Goal: Task Accomplishment & Management: Manage account settings

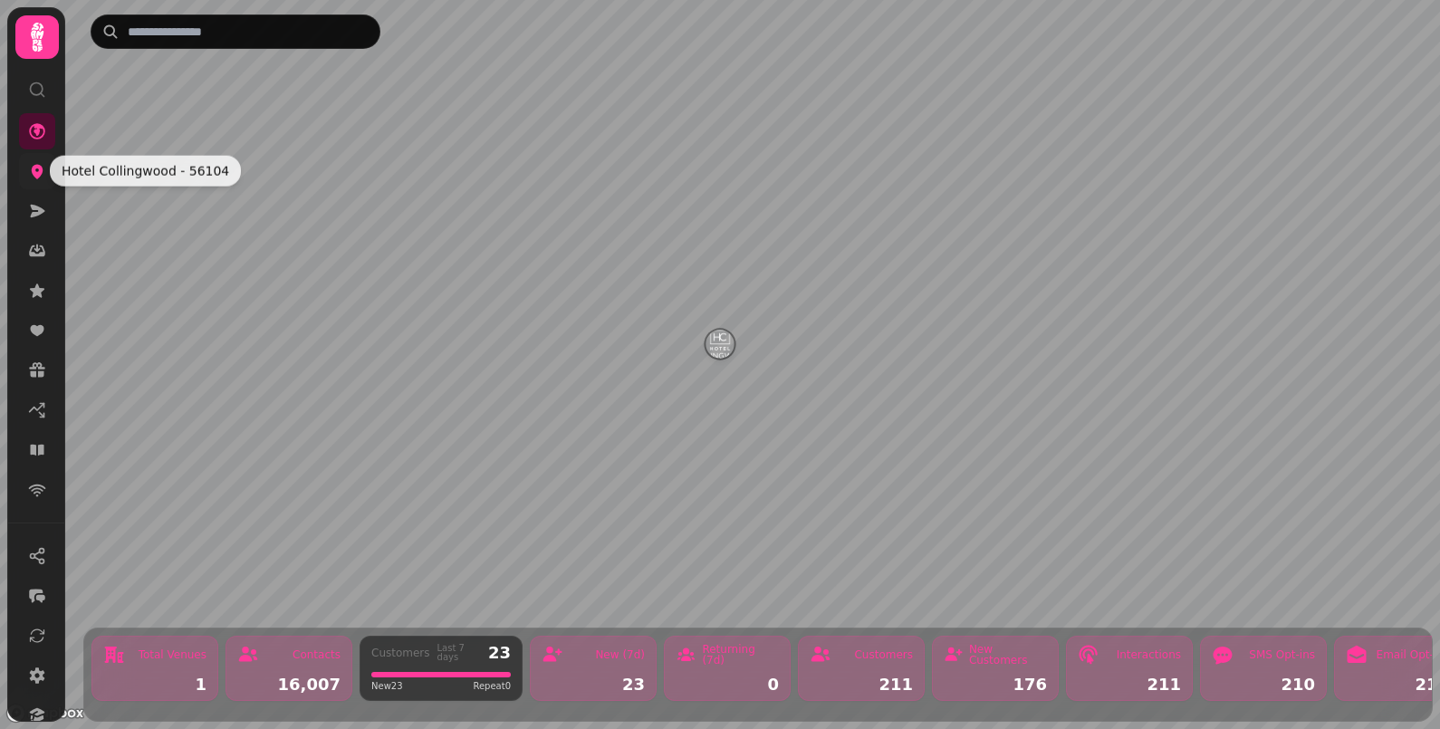
click at [36, 177] on icon at bounding box center [38, 172] width 12 height 14
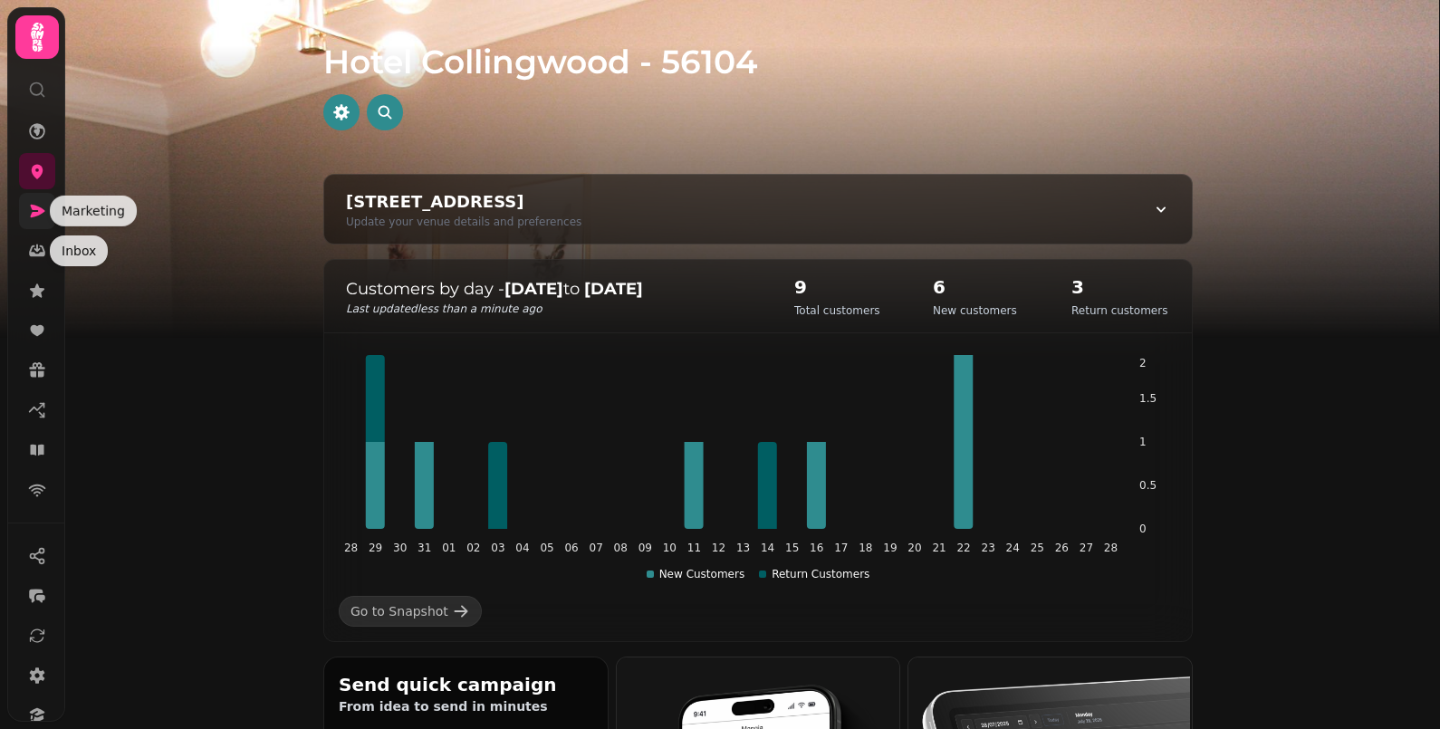
click at [37, 216] on icon at bounding box center [37, 211] width 18 height 18
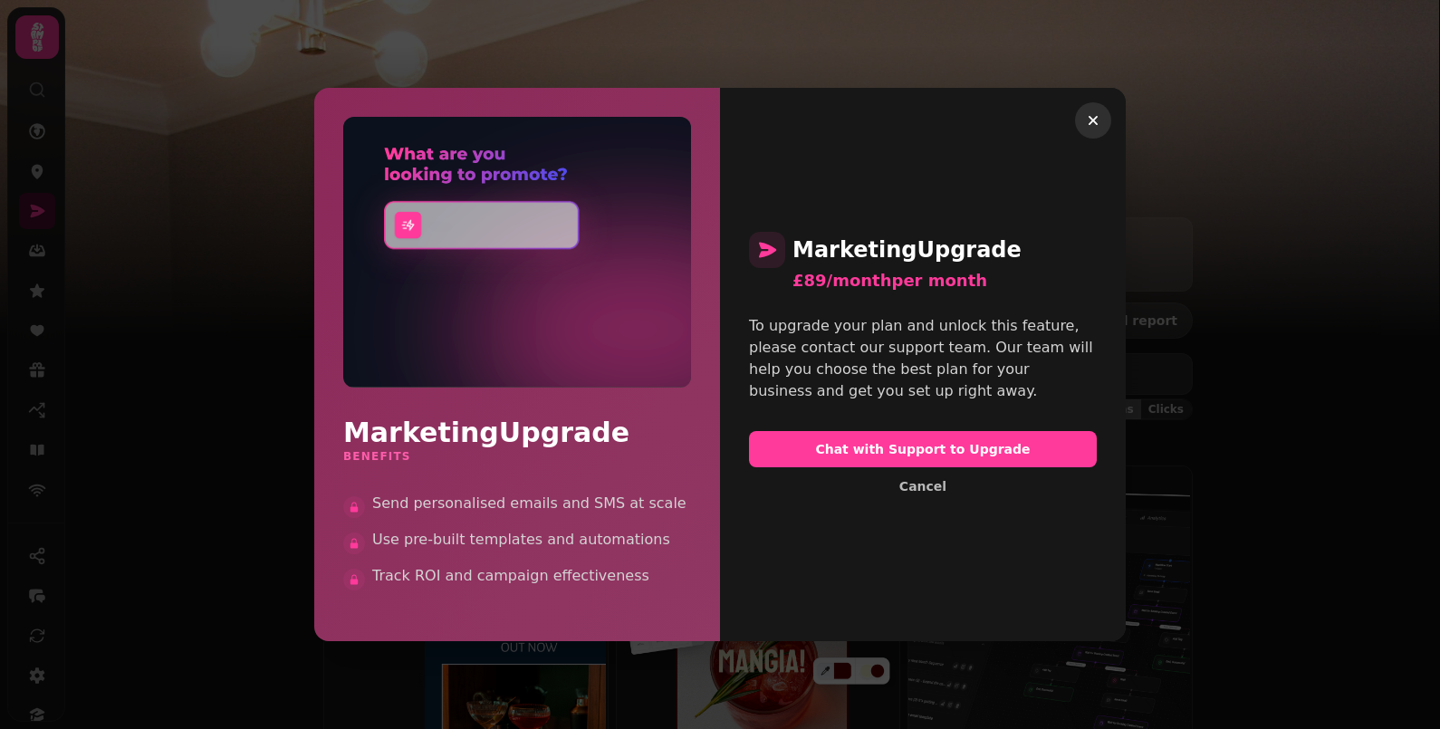
click at [1090, 120] on icon "button" at bounding box center [1093, 120] width 18 height 18
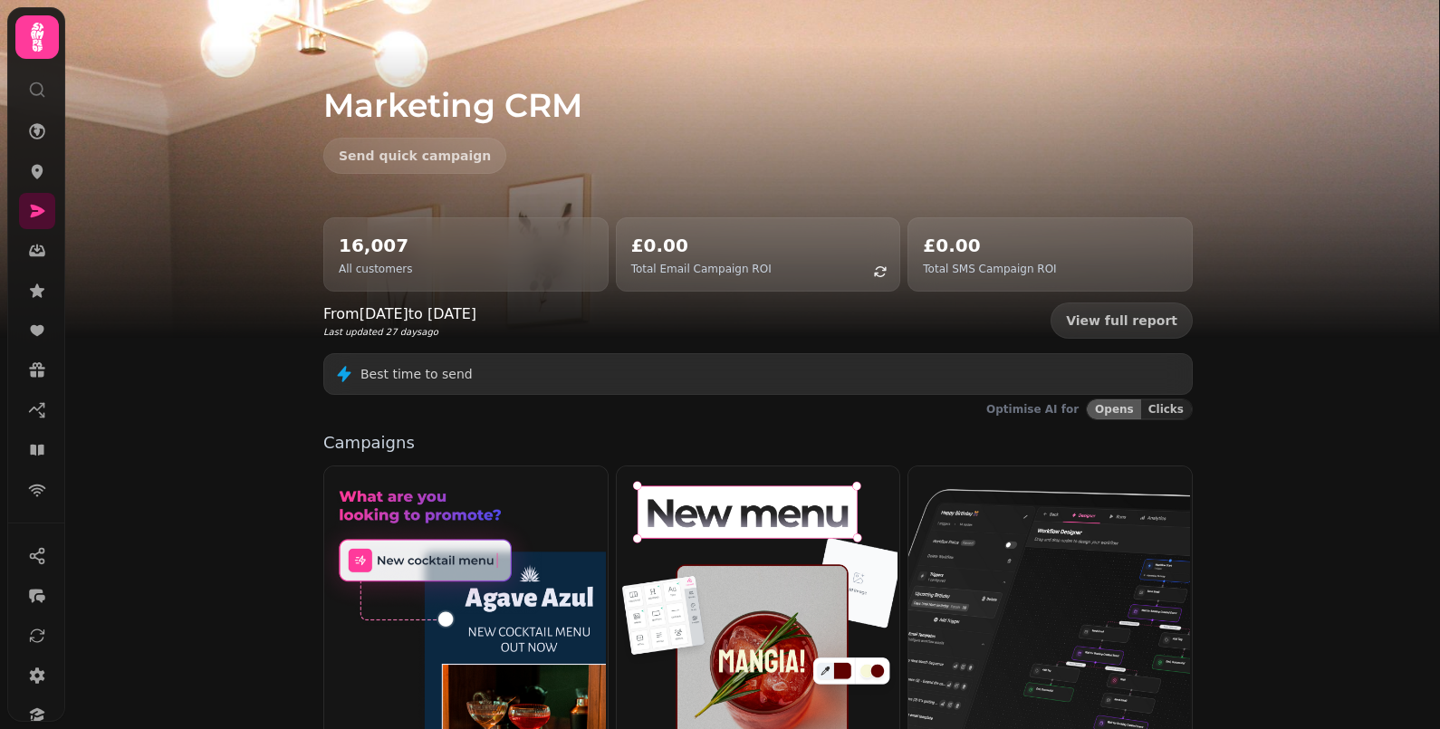
scroll to position [452, 0]
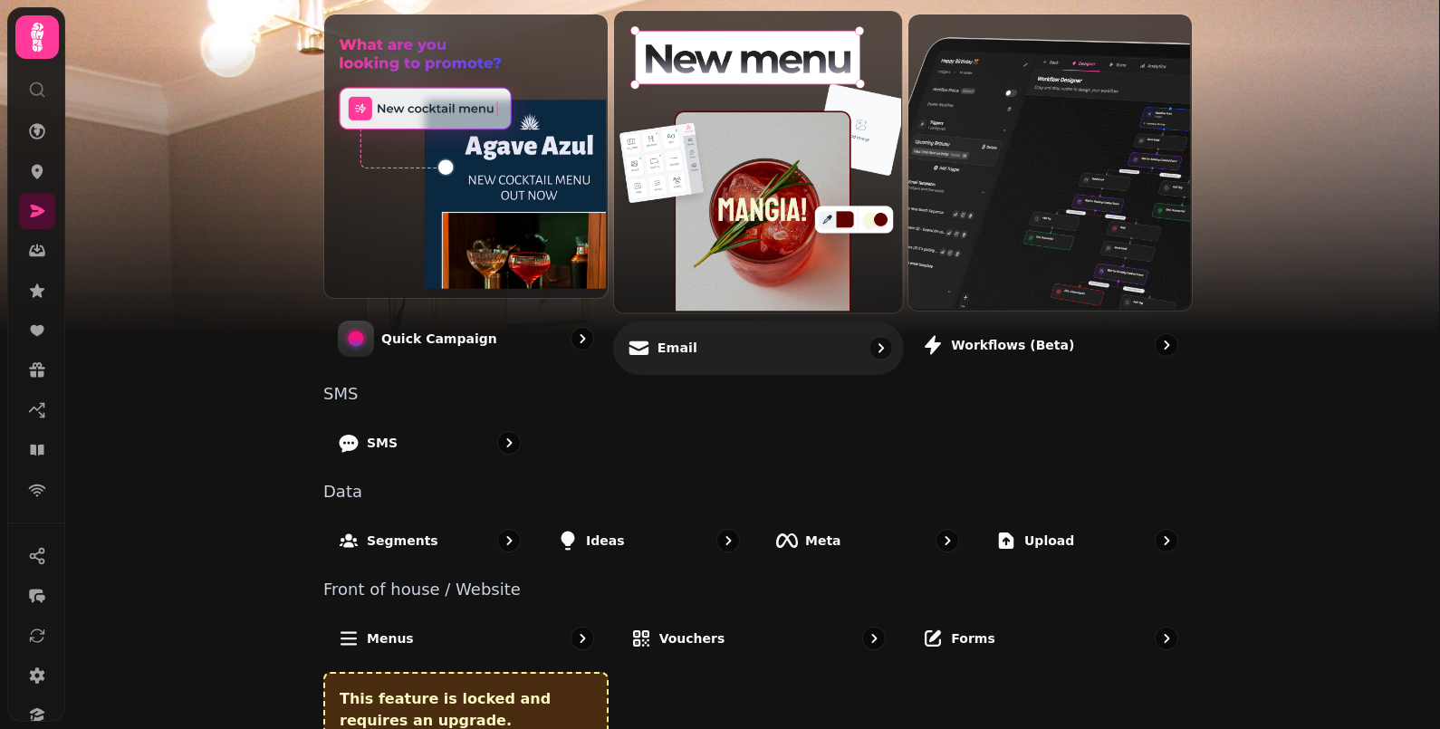
click at [700, 250] on img at bounding box center [755, 160] width 289 height 302
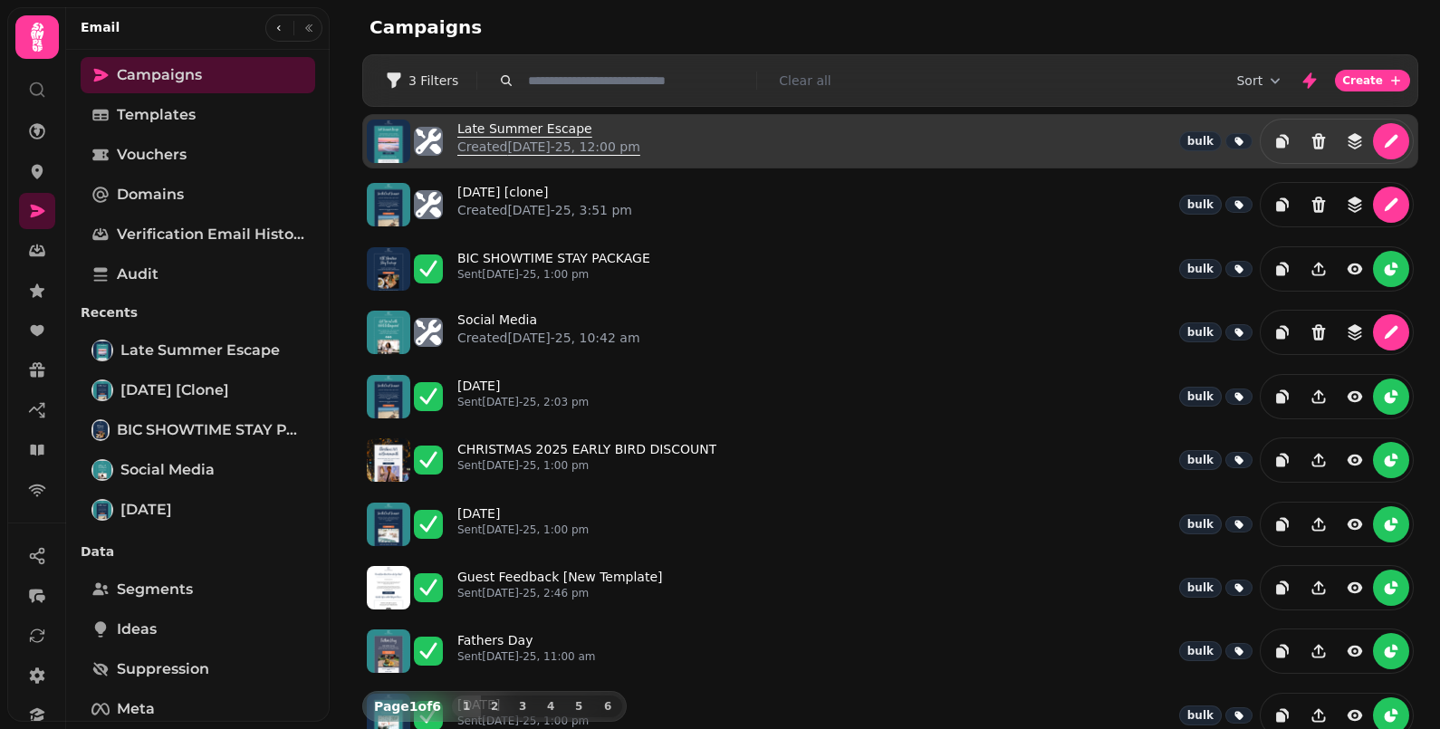
click at [515, 140] on p "Created [DATE]-25, 12:00 pm" at bounding box center [548, 147] width 183 height 18
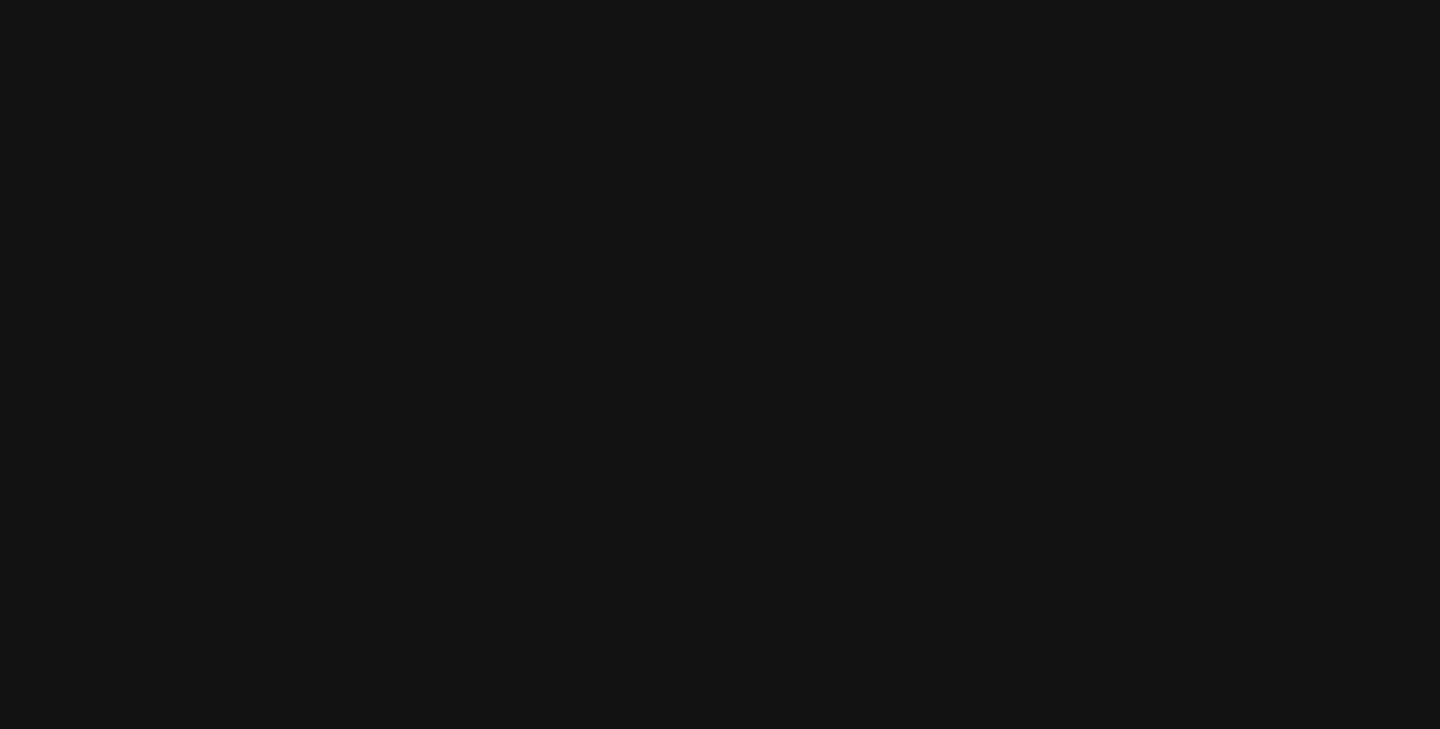
select select "**********"
